Goal: Complete application form: Complete application form

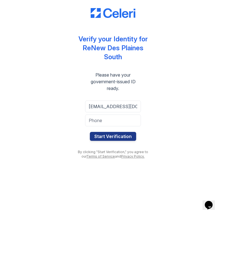
type input "[EMAIL_ADDRESS][DOMAIN_NAME]"
click at [107, 172] on input "tel" at bounding box center [113, 178] width 56 height 12
type input "3128905866"
click at [113, 190] on button "Start Verification" at bounding box center [113, 194] width 46 height 9
